Goal: Transaction & Acquisition: Purchase product/service

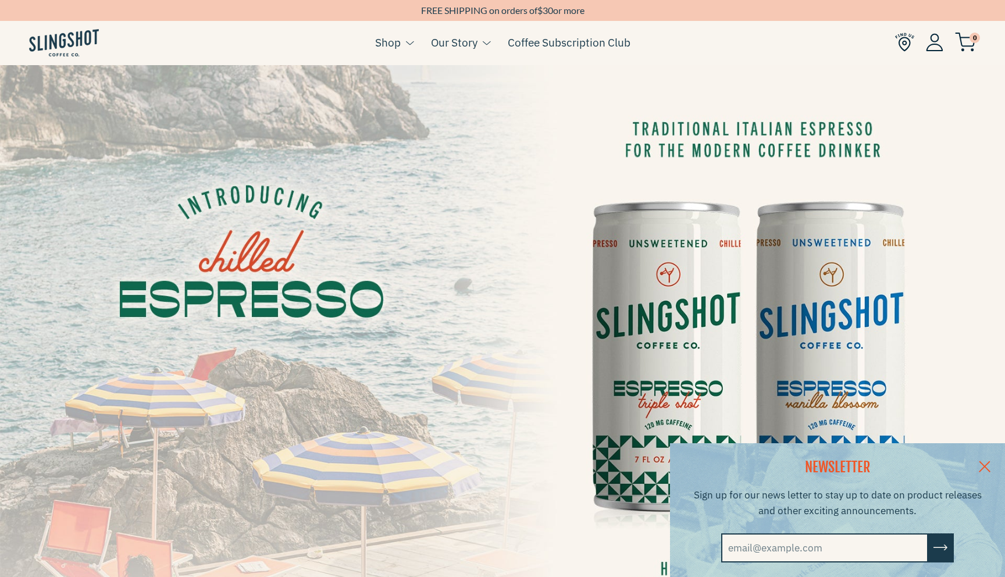
scroll to position [16, 0]
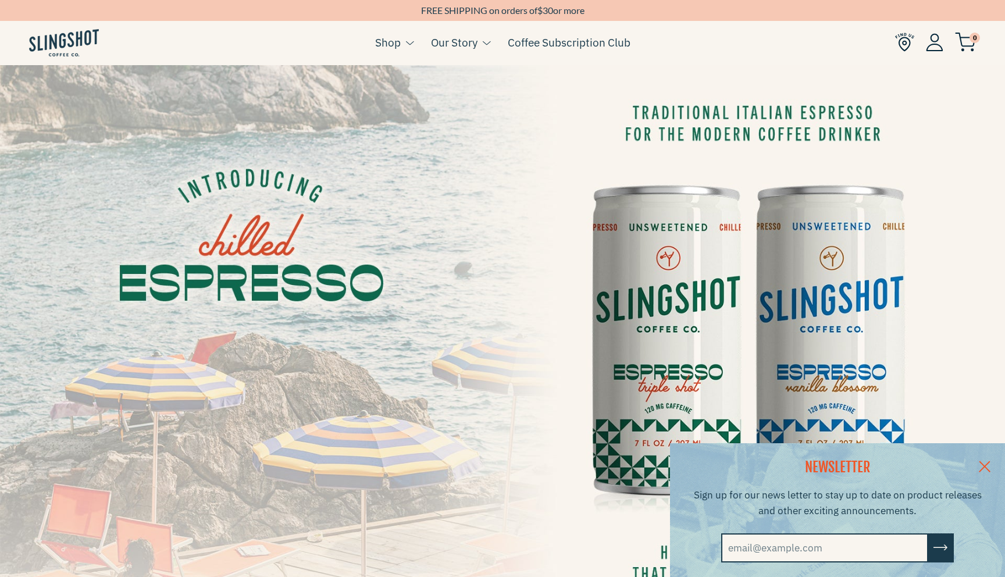
click at [984, 466] on link at bounding box center [984, 465] width 41 height 45
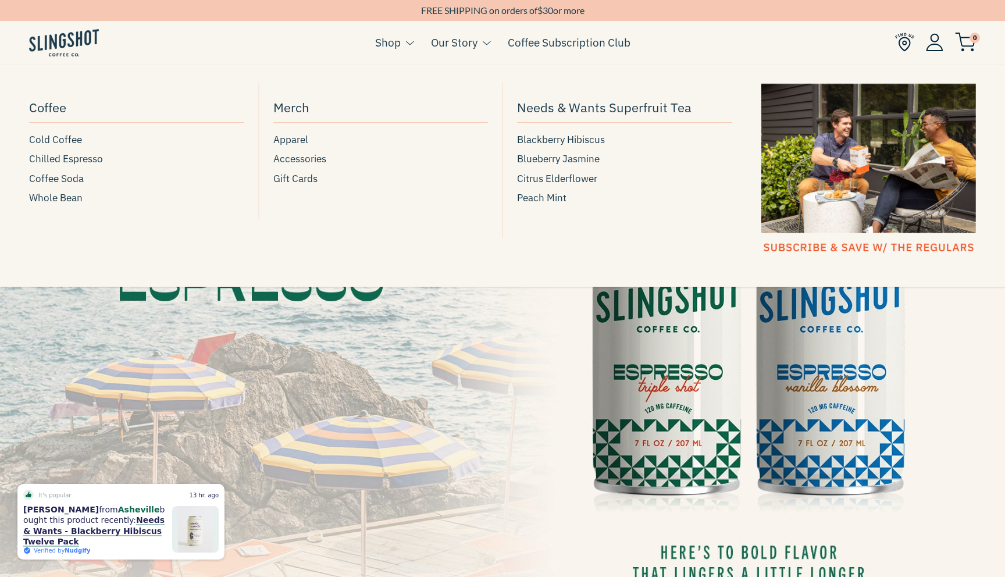
click at [409, 45] on span at bounding box center [409, 43] width 9 height 7
click at [59, 160] on span "Chilled Espresso" at bounding box center [66, 159] width 74 height 16
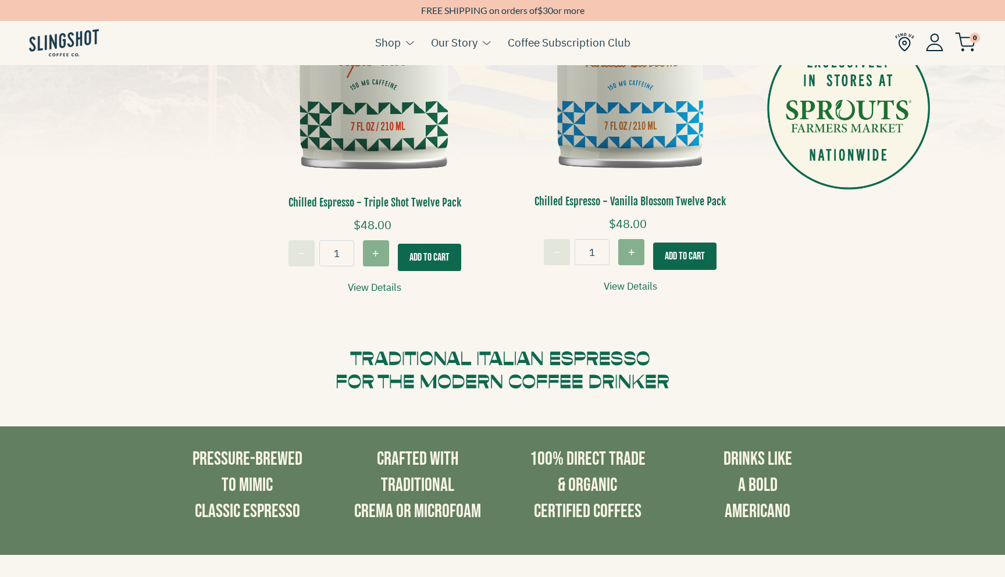
scroll to position [242, 0]
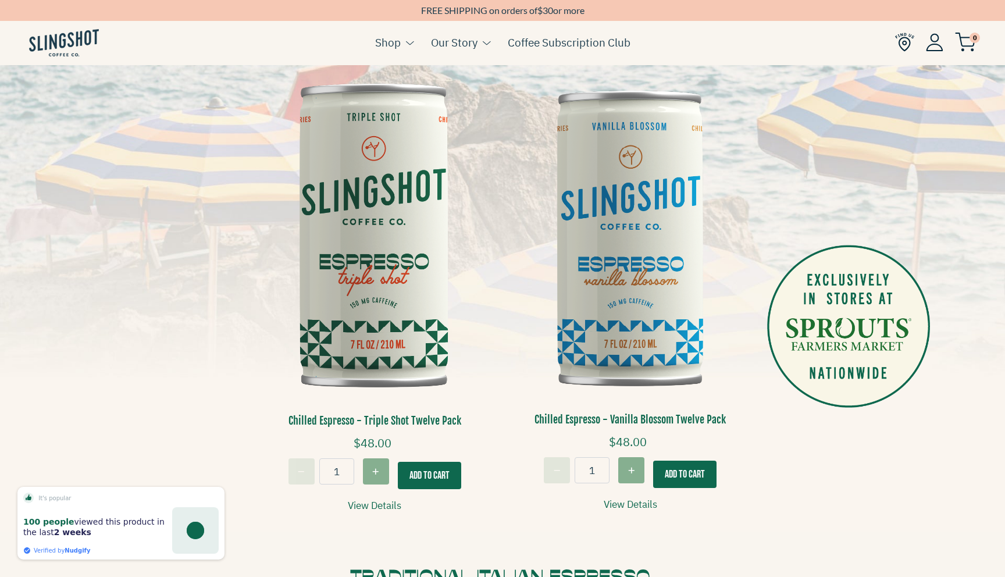
click at [390, 285] on img at bounding box center [375, 237] width 238 height 359
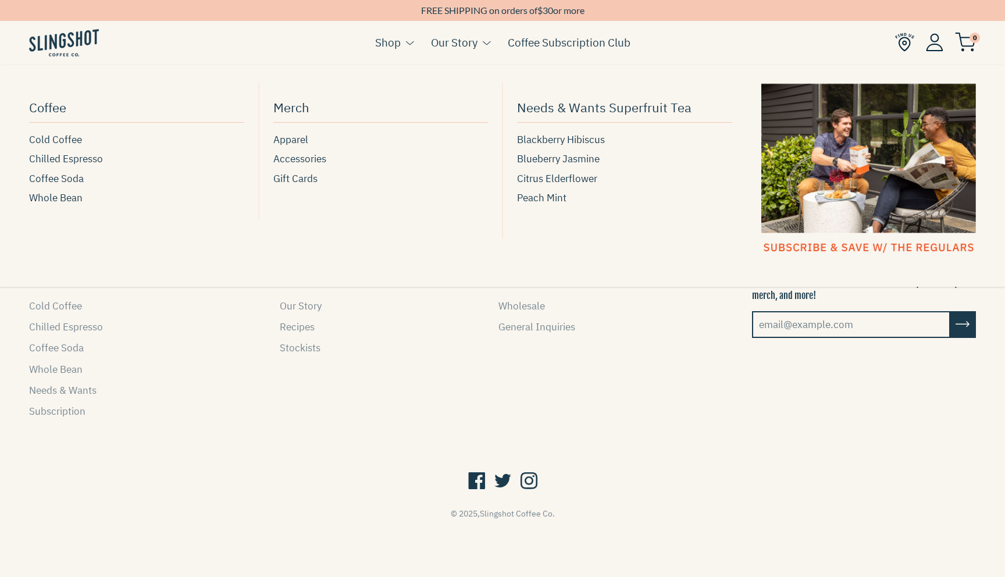
click at [391, 41] on link "Shop" at bounding box center [388, 42] width 26 height 17
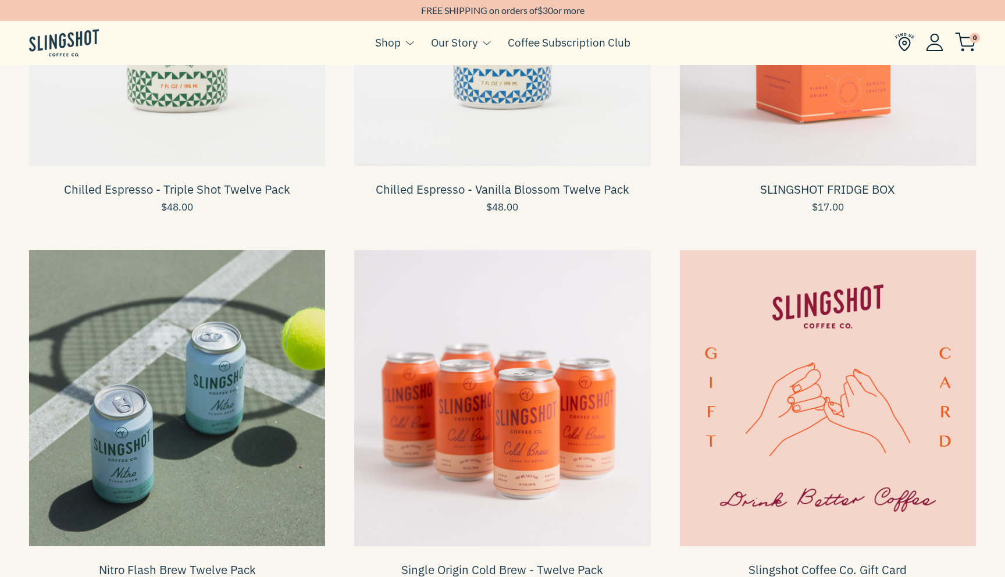
scroll to position [624, 0]
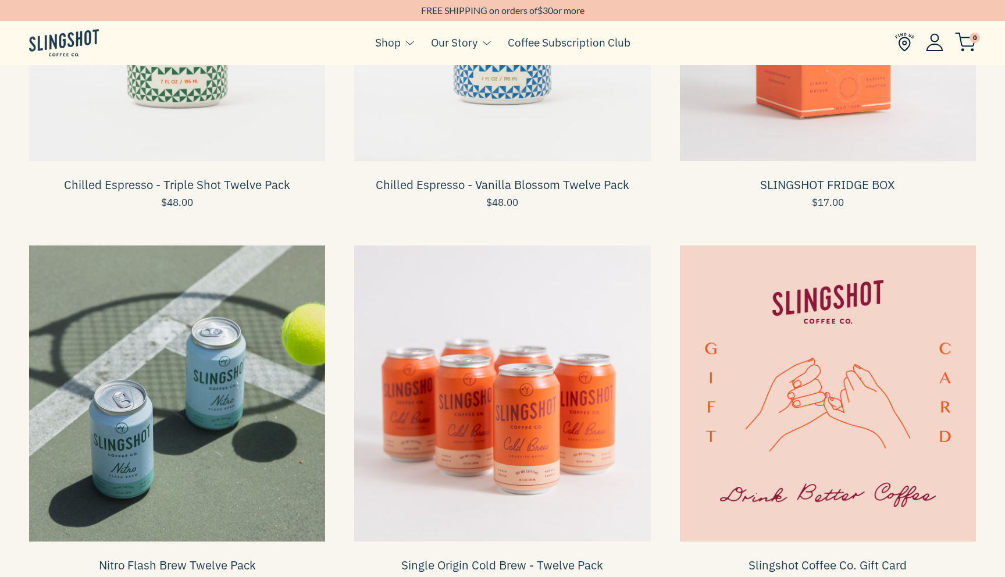
click at [277, 387] on span at bounding box center [177, 393] width 296 height 296
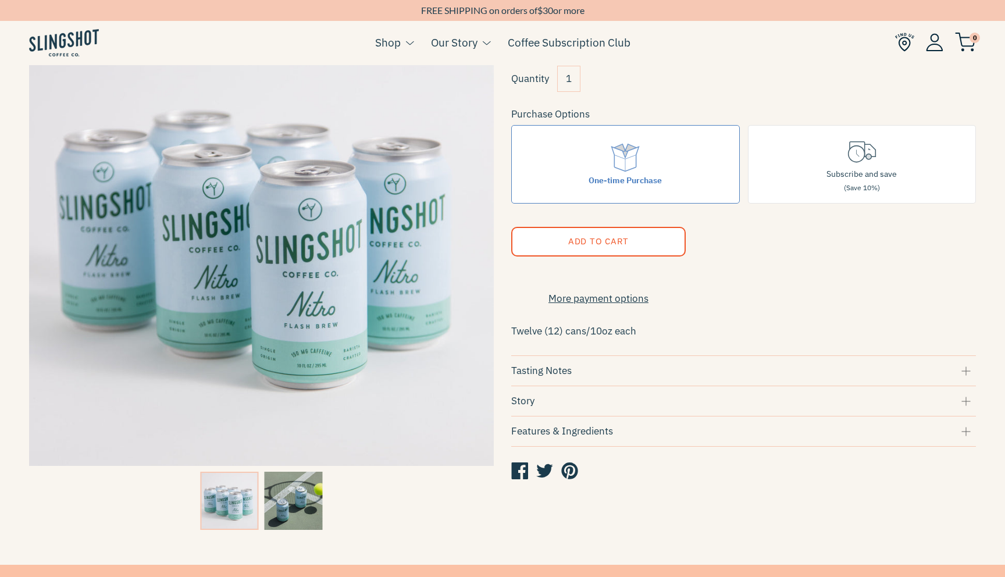
scroll to position [130, 0]
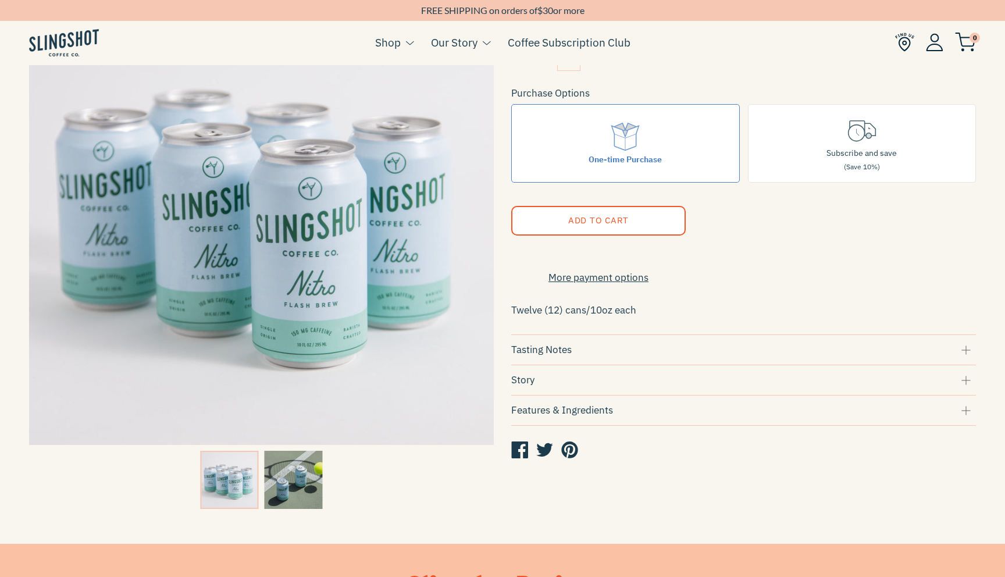
click at [303, 472] on img at bounding box center [293, 480] width 58 height 58
